Goal: Find specific page/section: Locate a particular part of the current website

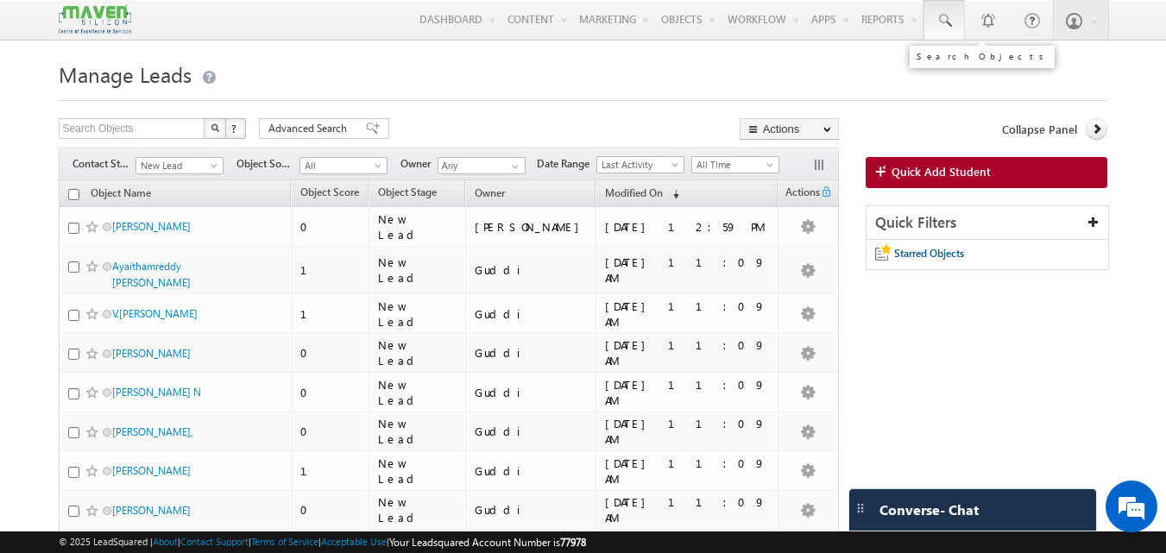
click at [937, 27] on span at bounding box center [944, 20] width 17 height 17
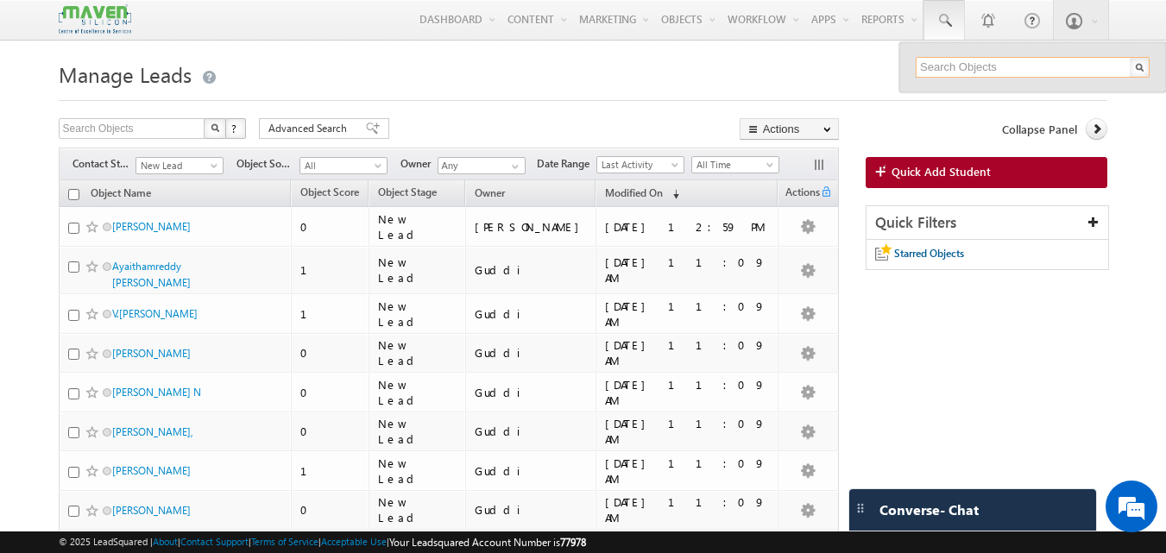
click at [917, 74] on input "text" at bounding box center [1033, 67] width 234 height 21
paste input "9569494401"
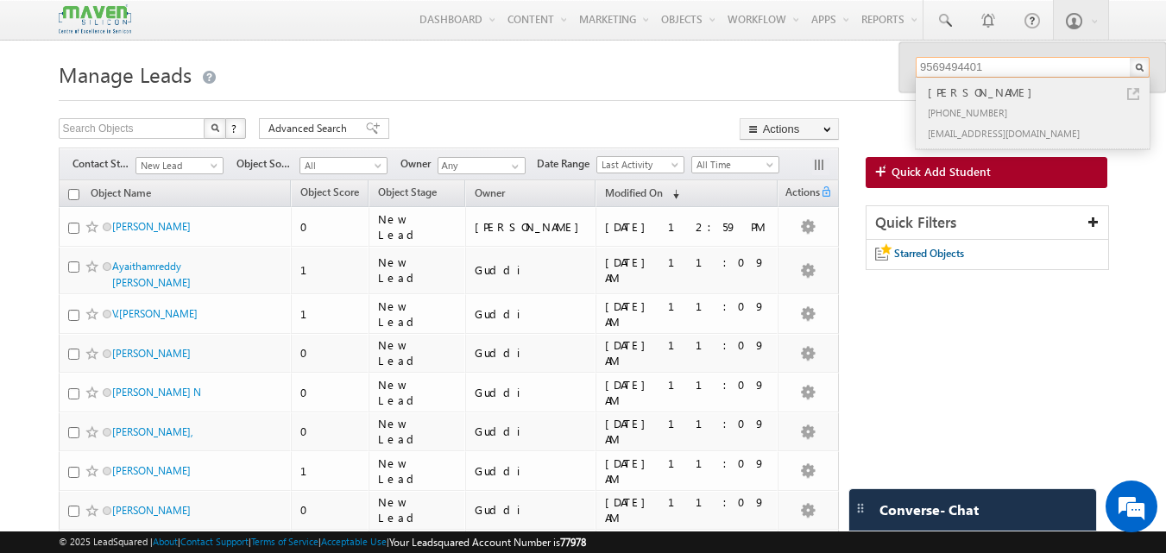
type input "9569494401"
click at [1131, 99] on link at bounding box center [1133, 94] width 12 height 12
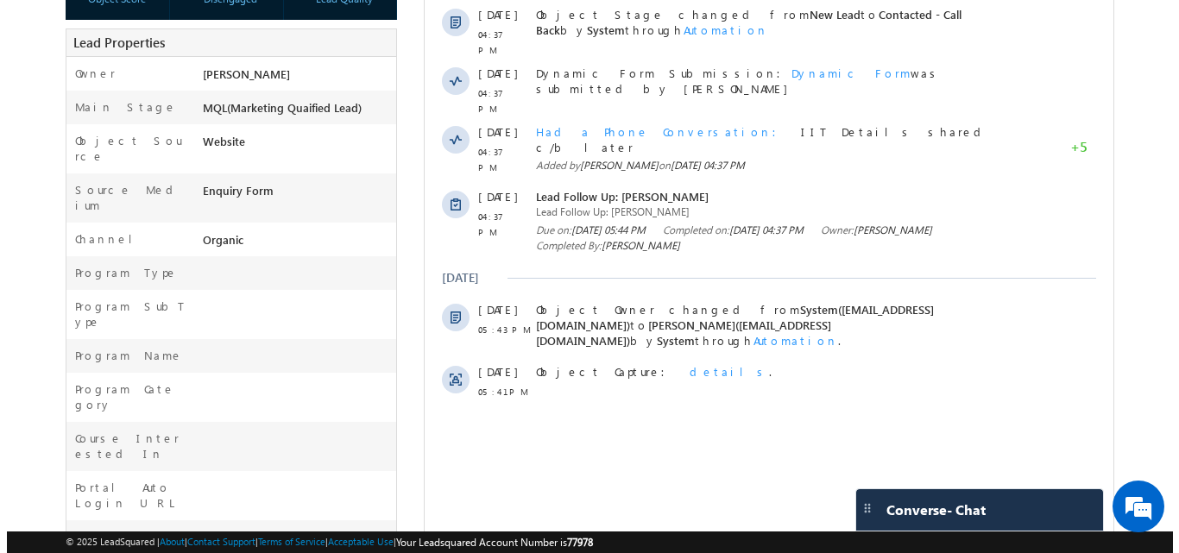
scroll to position [371, 0]
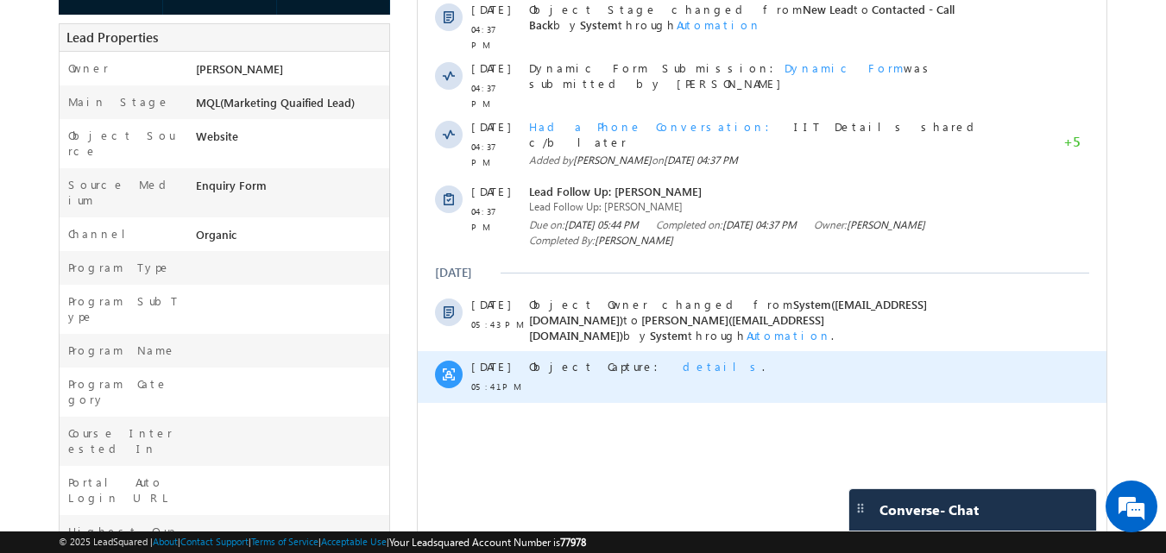
click at [683, 359] on span "details" at bounding box center [722, 366] width 79 height 15
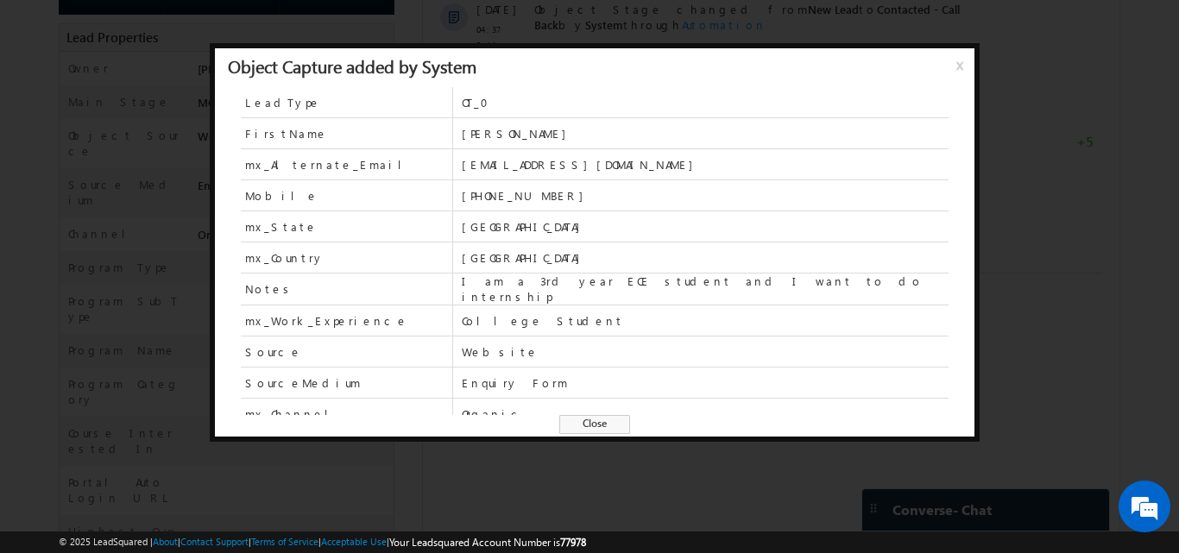
scroll to position [0, 0]
click at [582, 421] on span "Close" at bounding box center [594, 424] width 71 height 19
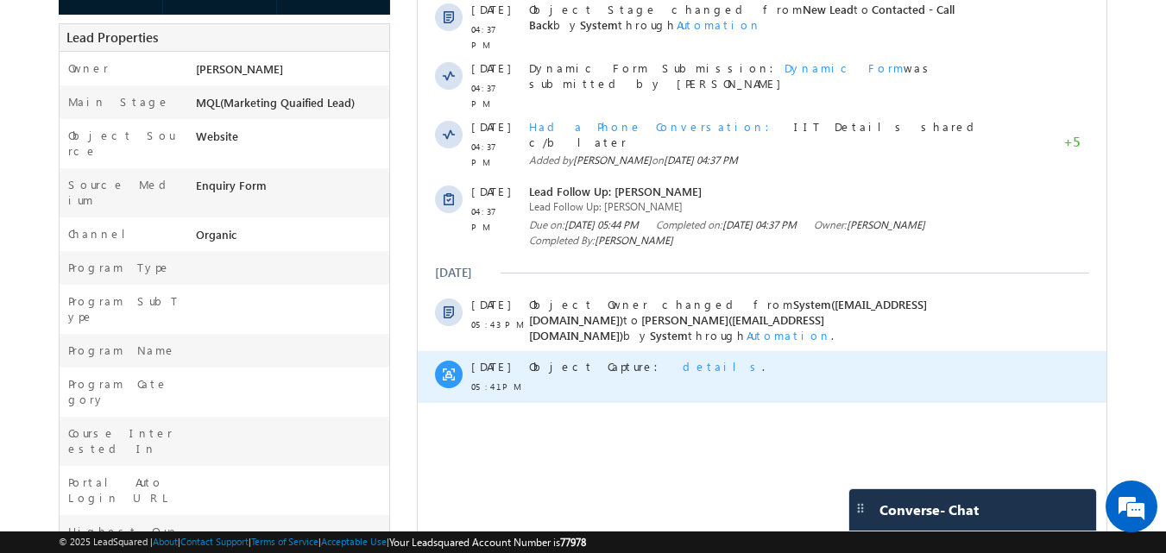
click at [683, 359] on span "details" at bounding box center [722, 366] width 79 height 15
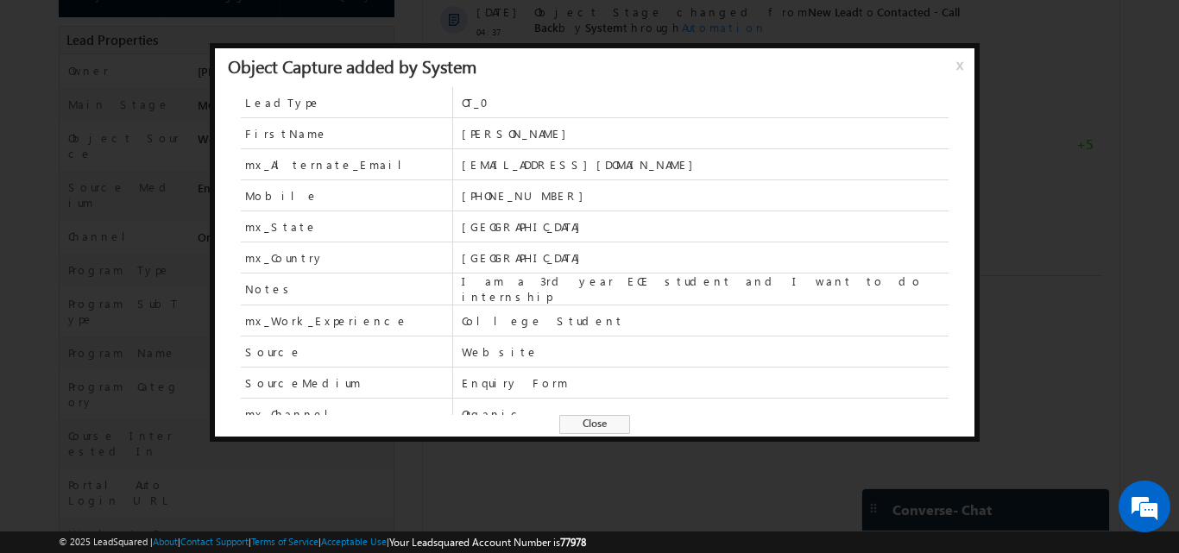
click at [958, 60] on span "x" at bounding box center [963, 71] width 14 height 31
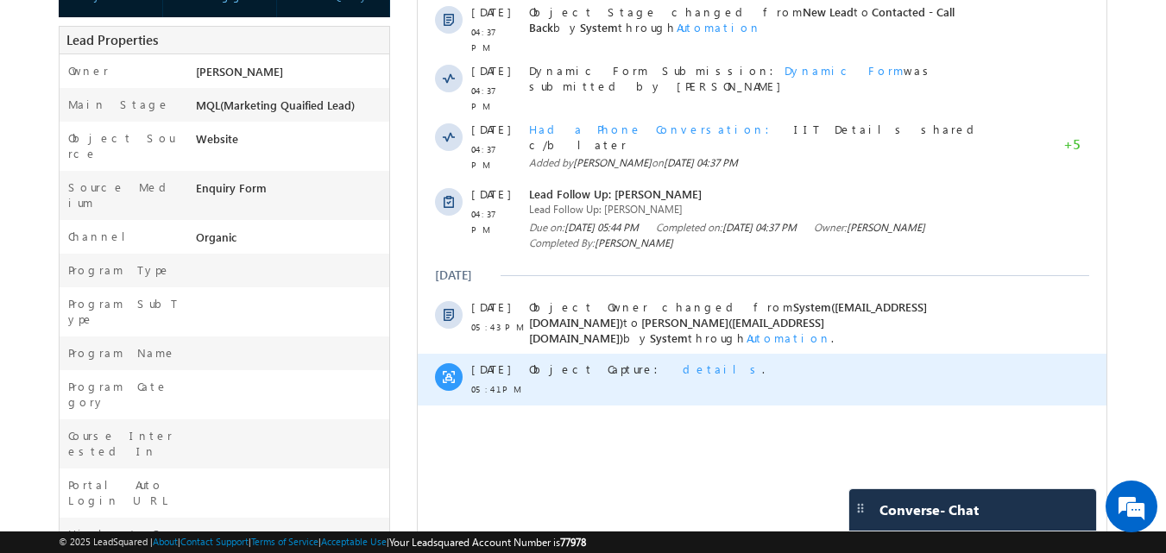
click at [683, 362] on span "details" at bounding box center [722, 369] width 79 height 15
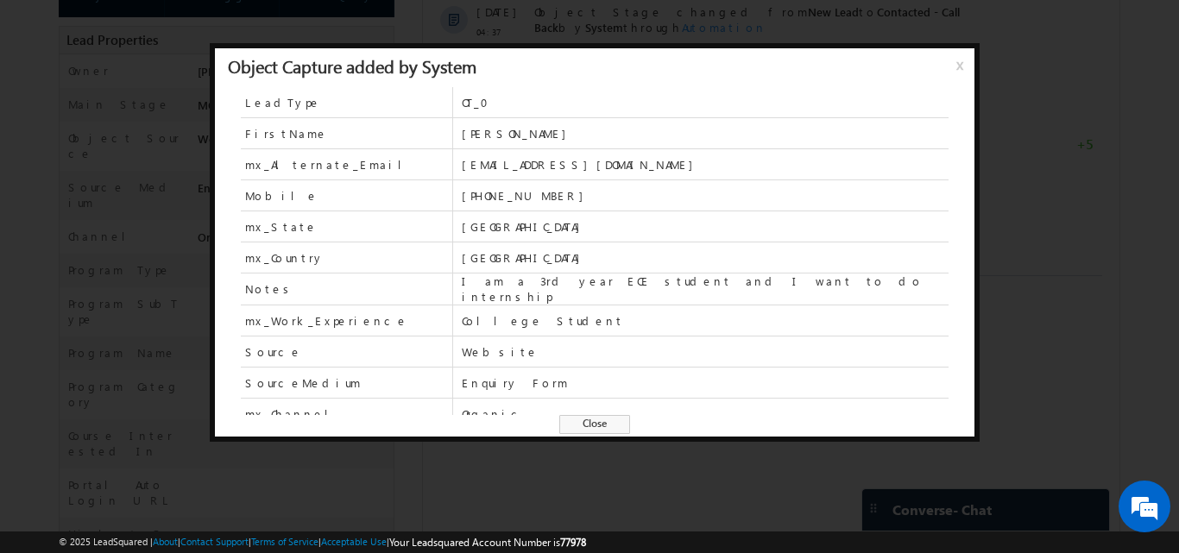
click at [590, 426] on span "Close" at bounding box center [594, 424] width 71 height 19
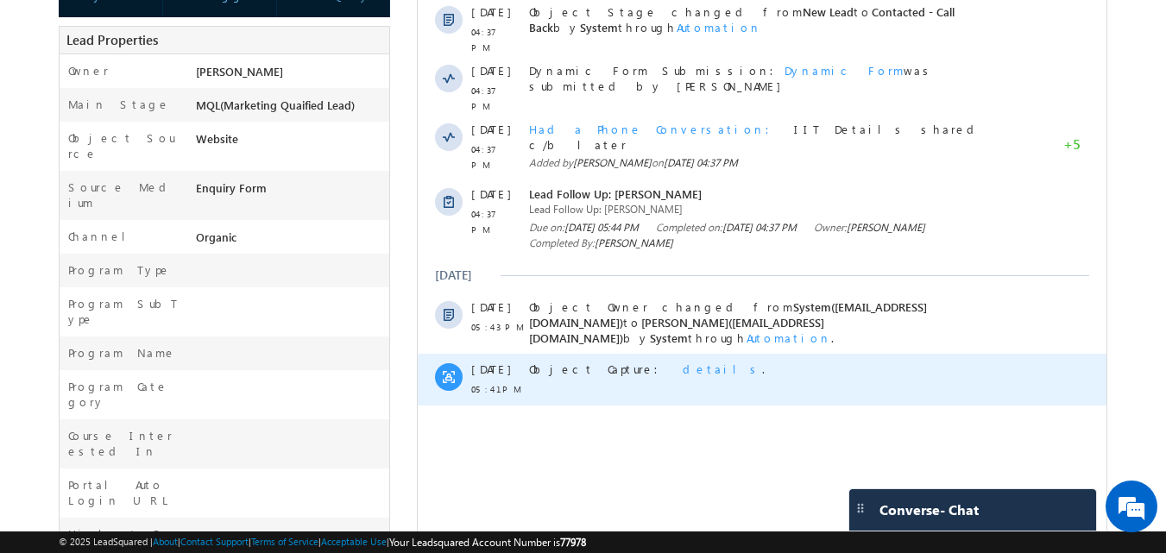
click at [683, 362] on span "details" at bounding box center [722, 369] width 79 height 15
